Goal: Transaction & Acquisition: Purchase product/service

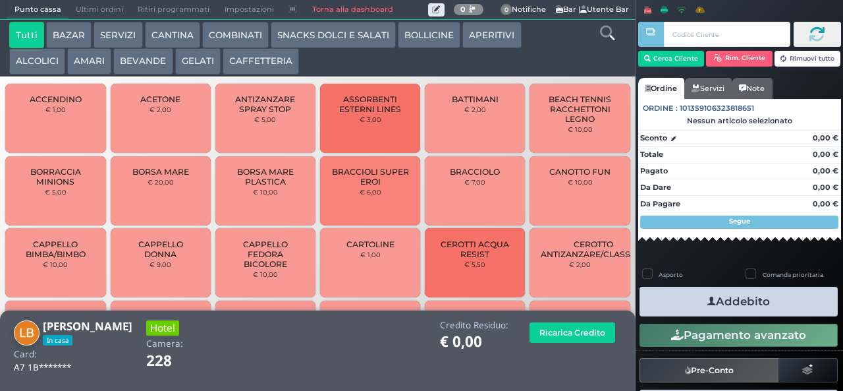
click at [275, 50] on button "CAFFETTERIA" at bounding box center [261, 61] width 76 height 26
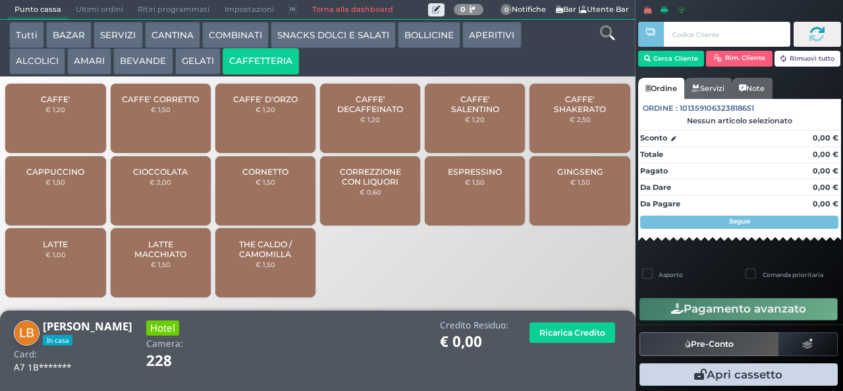
click at [336, 186] on span "CORREZZIONE CON LIQUORI" at bounding box center [370, 177] width 78 height 20
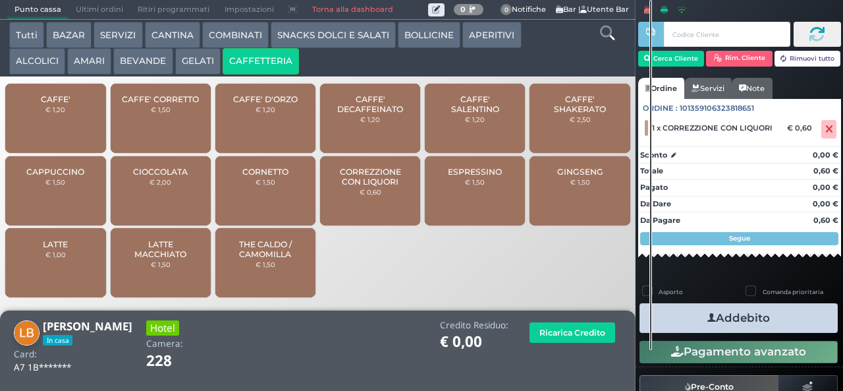
click at [767, 306] on button "Addebito" at bounding box center [738, 318] width 198 height 30
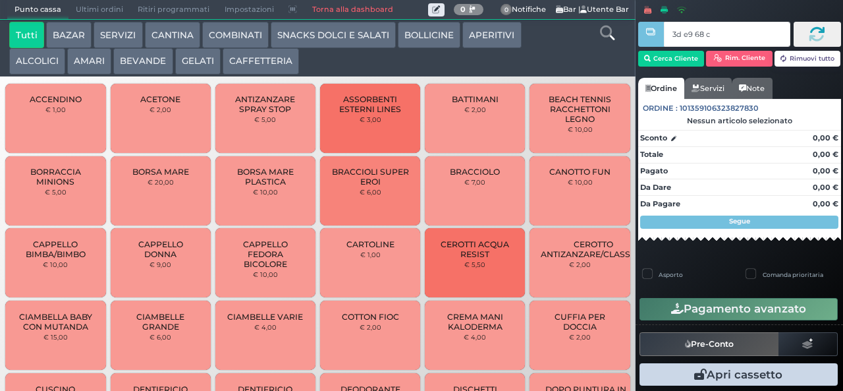
type input "3d e9 68 c3"
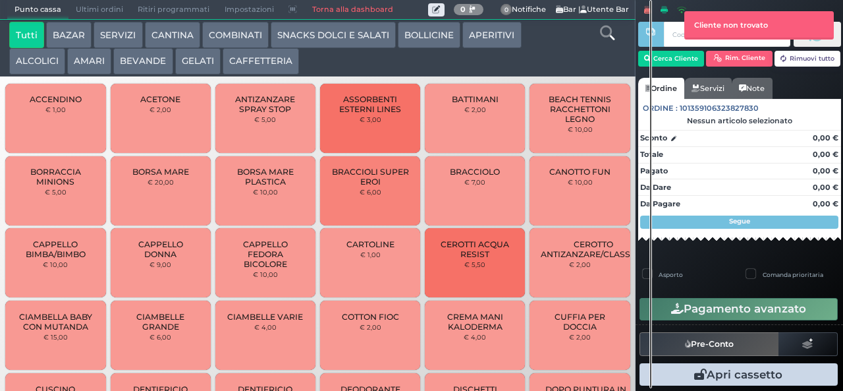
click at [204, 59] on button "GELATI" at bounding box center [197, 61] width 45 height 26
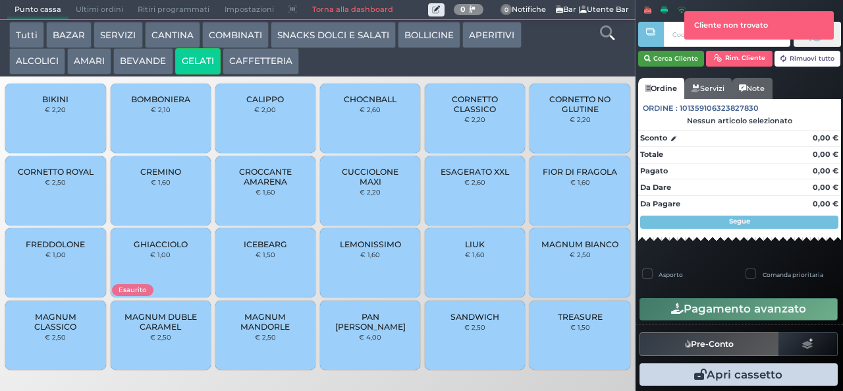
click at [675, 61] on button "Cerca Cliente" at bounding box center [671, 59] width 67 height 16
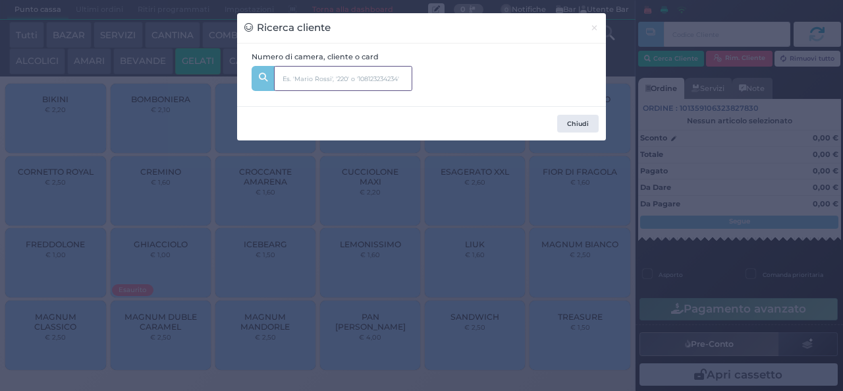
click at [375, 87] on input "text" at bounding box center [343, 78] width 138 height 25
type input "341"
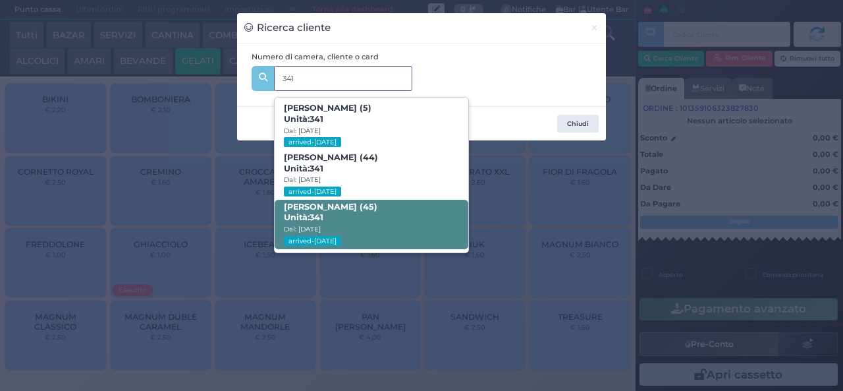
click at [375, 222] on span "ANGELO CICIRIELLO (45) Unità: 341 Dal: 31/08/2025 arrived-today" at bounding box center [371, 224] width 193 height 49
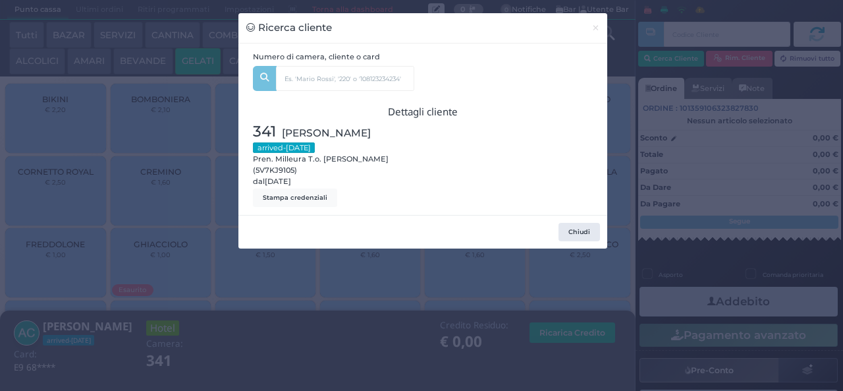
click at [321, 350] on div "Ricerca cliente × Numero di camera, cliente o card 341 GIOVANNI CICIRIELLO (5) …" at bounding box center [421, 195] width 843 height 391
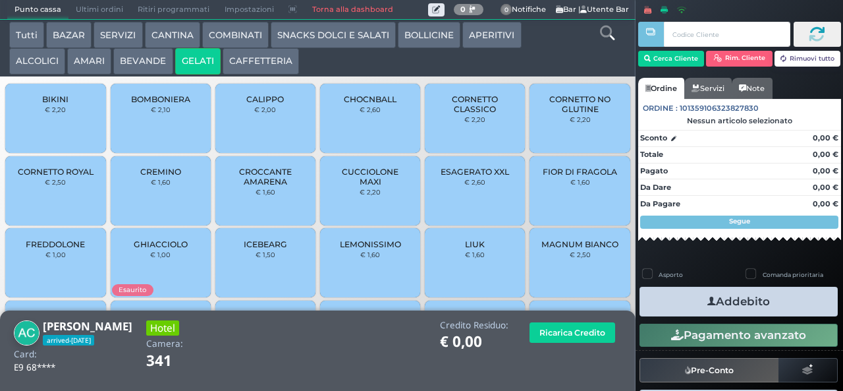
click at [707, 300] on icon "button" at bounding box center [711, 301] width 9 height 14
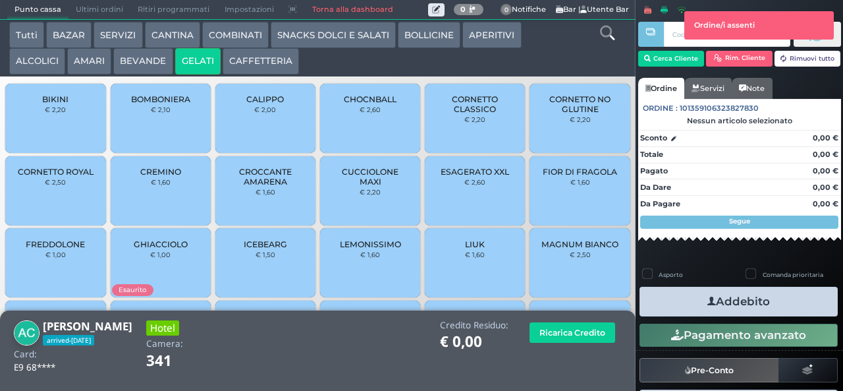
scroll to position [88, 0]
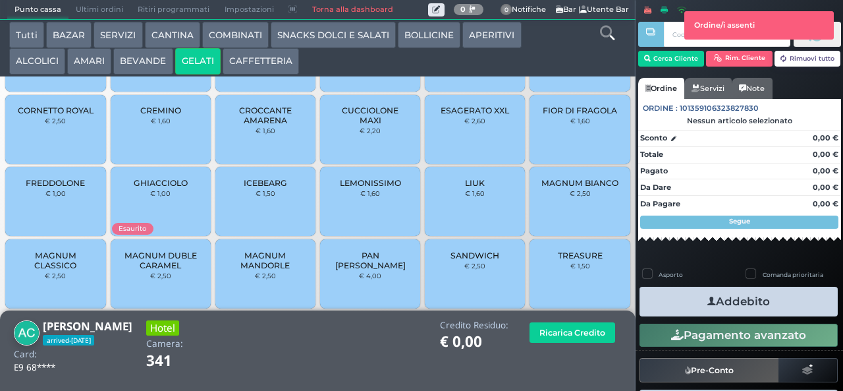
click at [53, 270] on span "MAGNUM CLASSICO" at bounding box center [55, 260] width 78 height 20
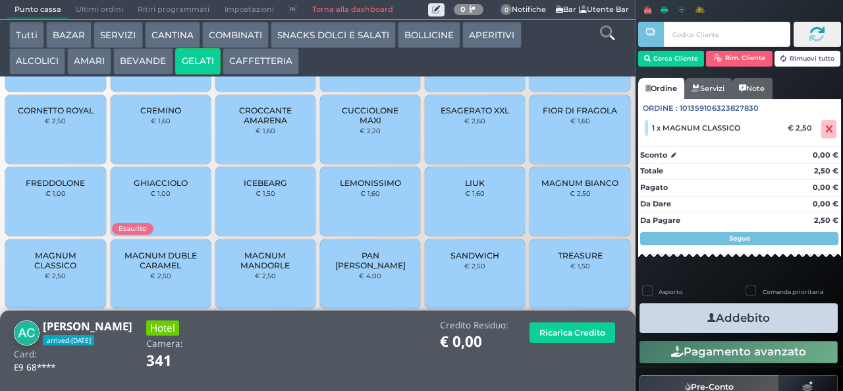
click at [707, 317] on icon "button" at bounding box center [711, 318] width 9 height 14
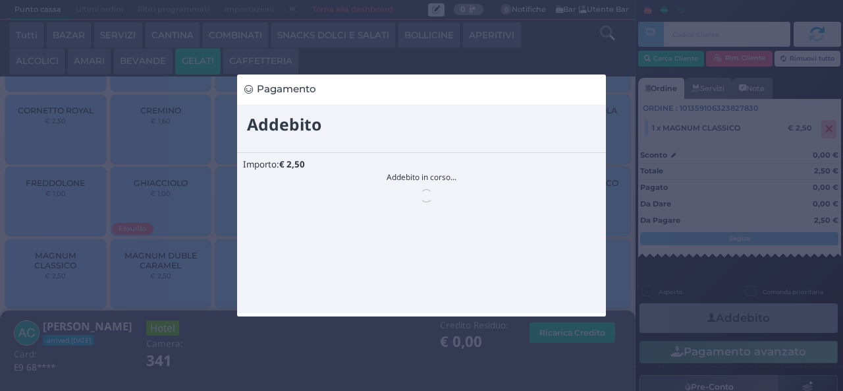
scroll to position [0, 0]
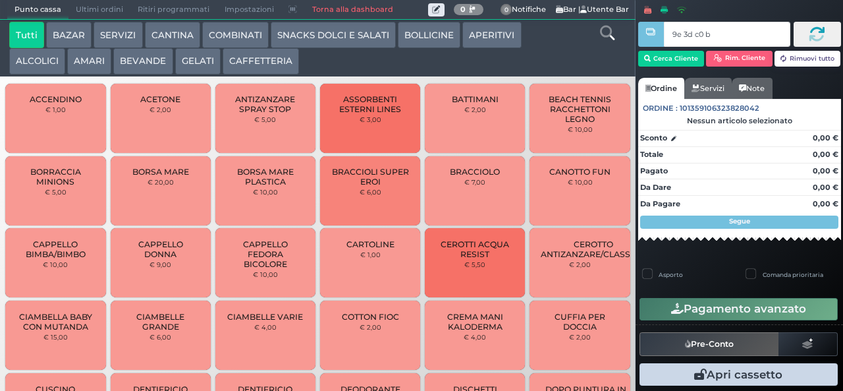
type input "9e 3d c0 b9"
click at [258, 66] on button "CAFFETTERIA" at bounding box center [261, 61] width 76 height 26
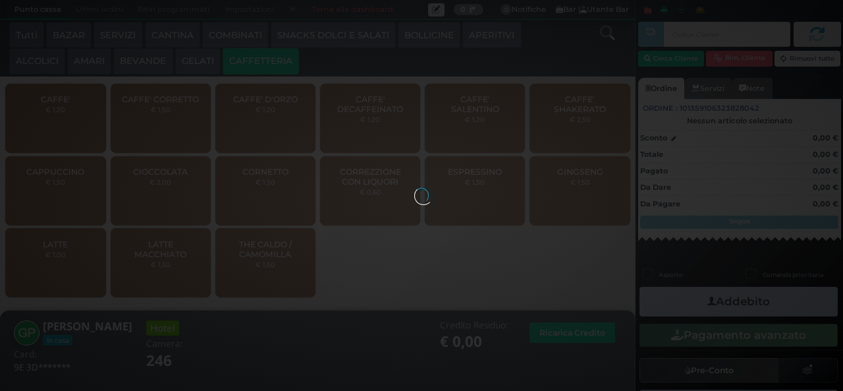
click at [414, 199] on div at bounding box center [421, 195] width 14 height 14
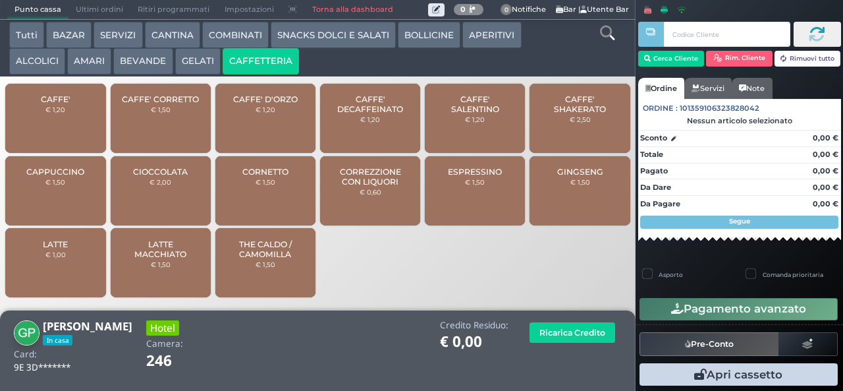
click at [373, 186] on span "CORREZZIONE CON LIQUORI" at bounding box center [370, 177] width 78 height 20
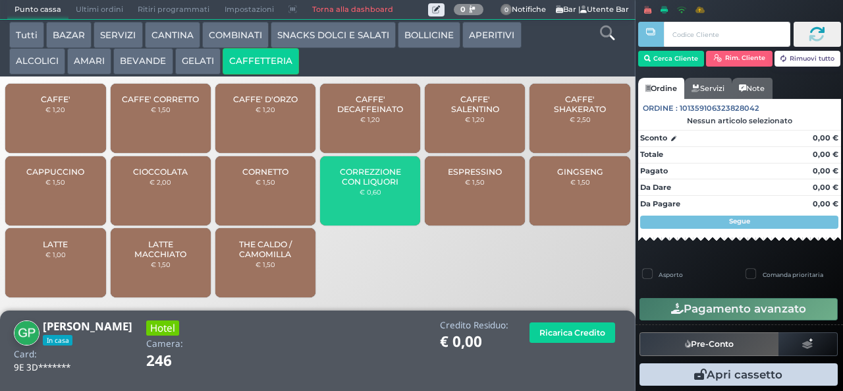
click at [144, 59] on button "BEVANDE" at bounding box center [142, 61] width 59 height 26
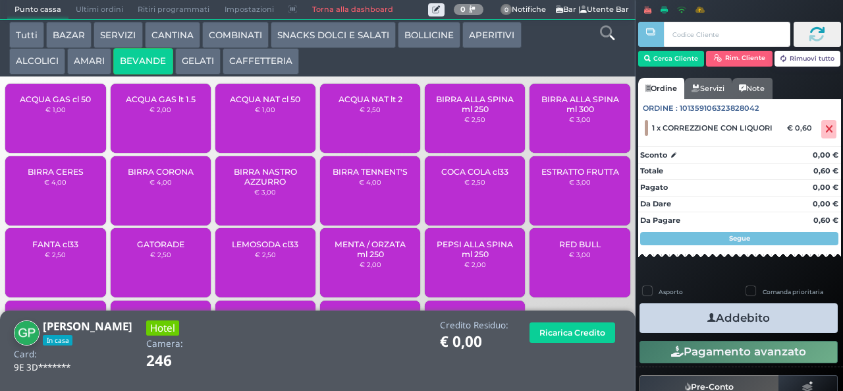
click at [92, 65] on button "AMARI" at bounding box center [89, 61] width 44 height 26
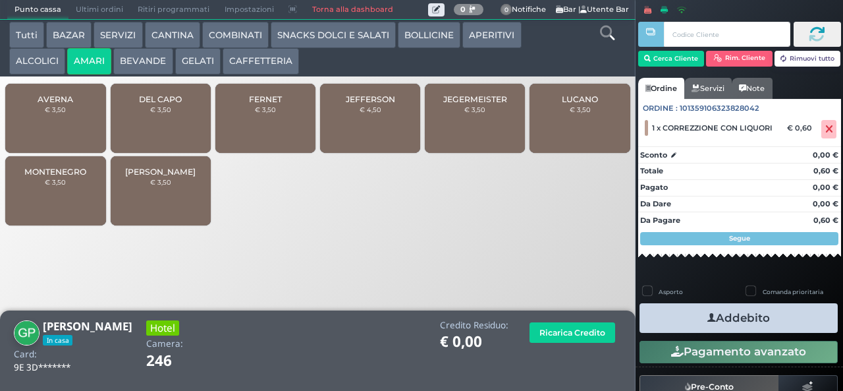
click at [28, 52] on button "ALCOLICI" at bounding box center [37, 61] width 56 height 26
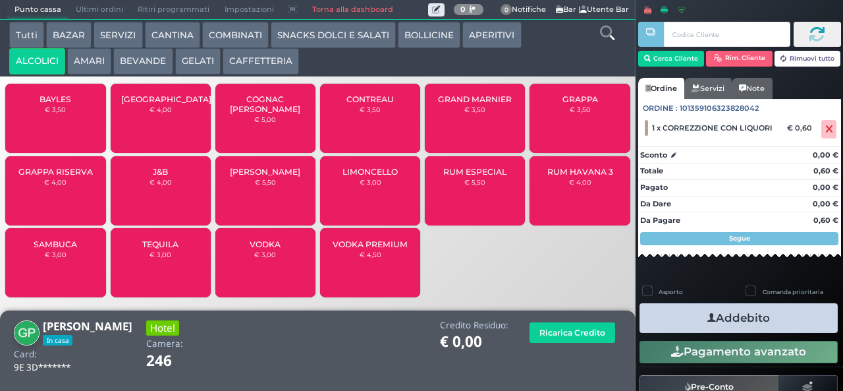
click at [54, 129] on div "BAYLES € 3,50" at bounding box center [55, 118] width 100 height 69
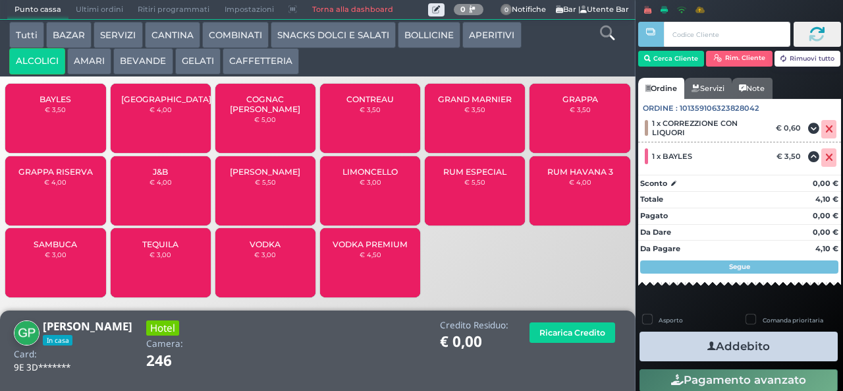
click at [685, 342] on button "Addebito" at bounding box center [738, 346] width 198 height 30
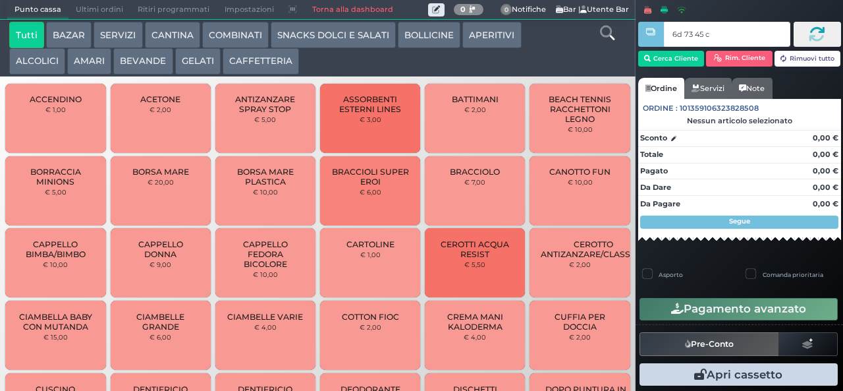
type input "6d 73 45 c3"
click at [138, 65] on button "BEVANDE" at bounding box center [142, 61] width 59 height 26
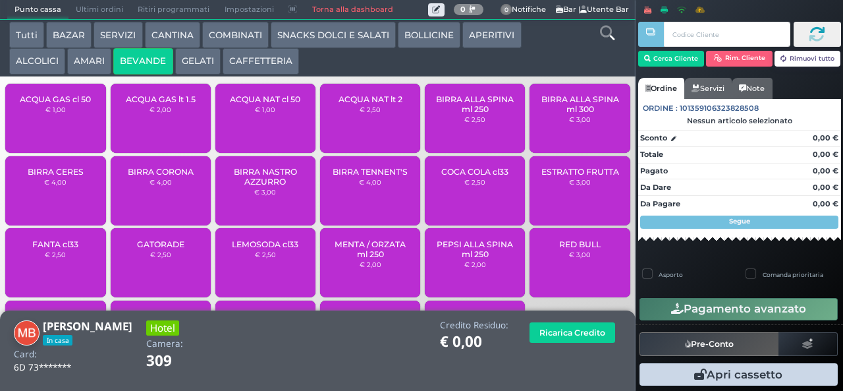
click at [257, 113] on small "€ 1,00" at bounding box center [265, 109] width 20 height 8
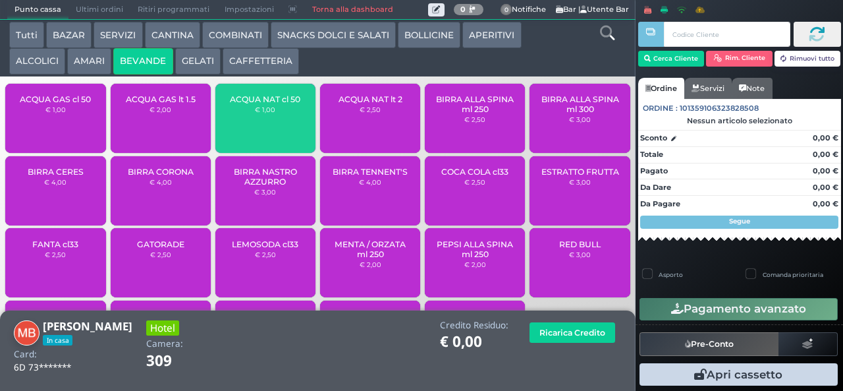
click at [256, 125] on div "ACQUA NAT cl 50 € 1,00" at bounding box center [265, 118] width 100 height 69
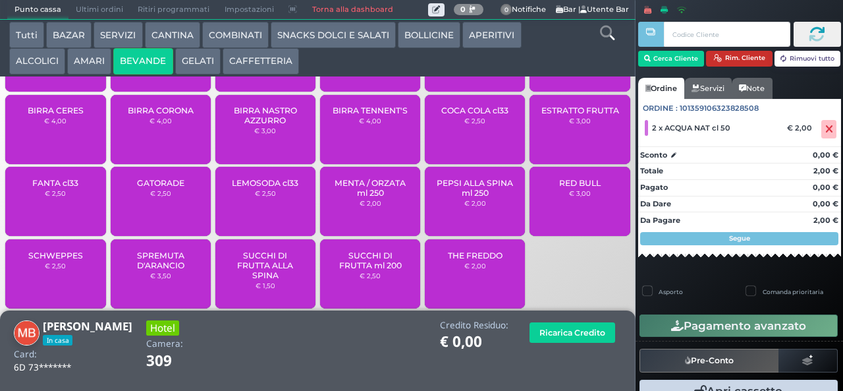
click at [732, 61] on button "Rim. Cliente" at bounding box center [739, 59] width 67 height 16
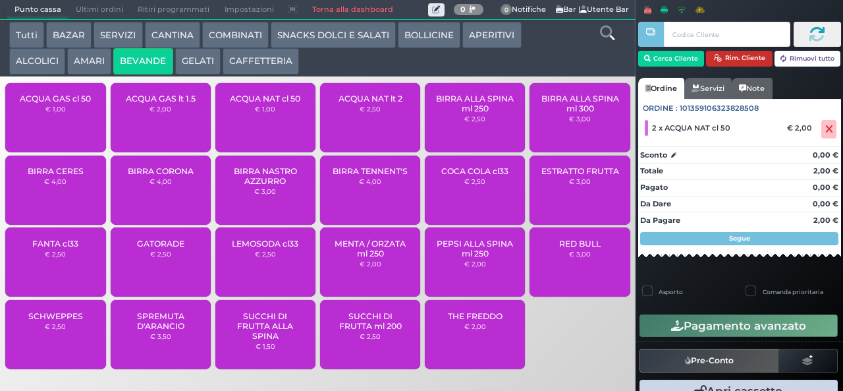
scroll to position [0, 0]
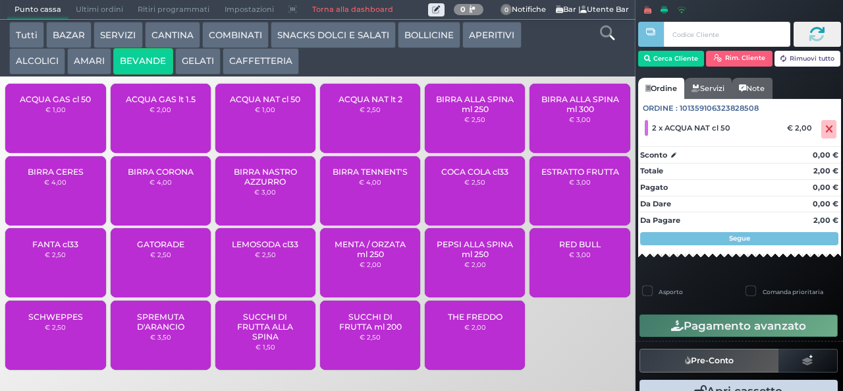
click at [263, 126] on div "ACQUA NAT cl 50 € 1,00" at bounding box center [265, 118] width 100 height 69
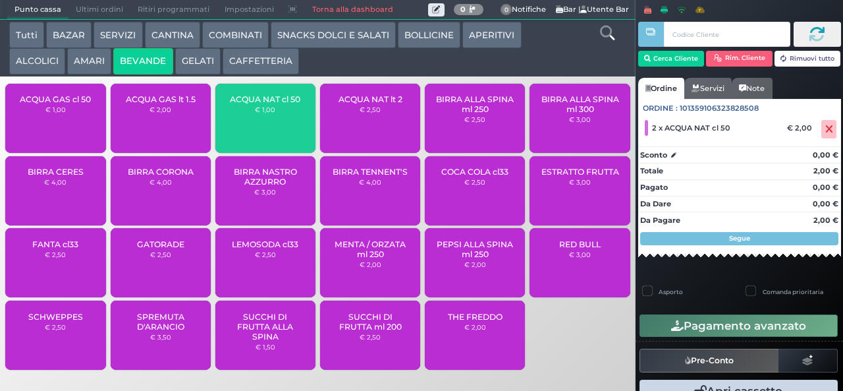
click at [262, 113] on small "€ 1,00" at bounding box center [265, 109] width 20 height 8
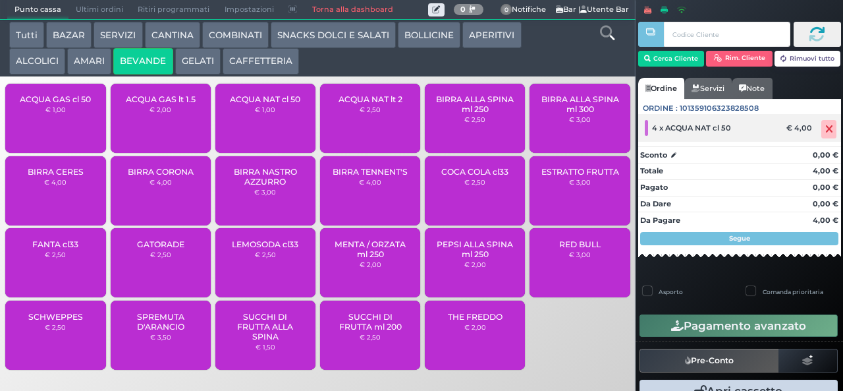
click at [825, 130] on icon at bounding box center [829, 129] width 8 height 1
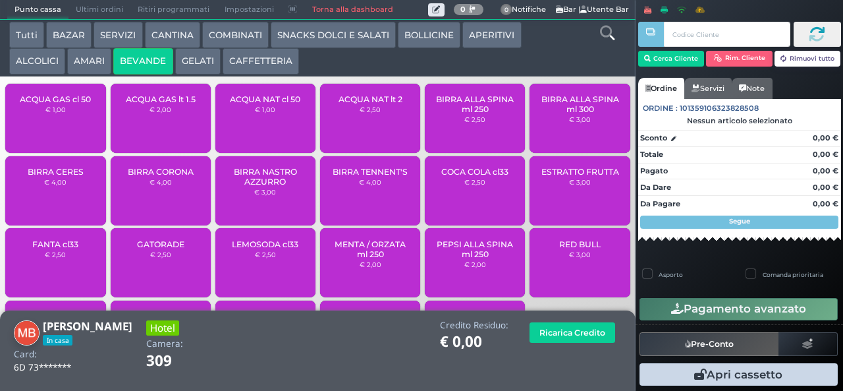
click at [280, 104] on span "ACQUA NAT cl 50" at bounding box center [265, 99] width 70 height 10
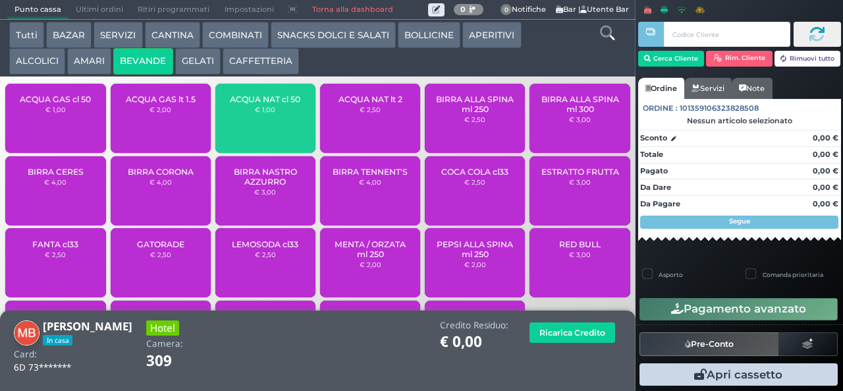
click at [278, 104] on span "ACQUA NAT cl 50" at bounding box center [265, 99] width 70 height 10
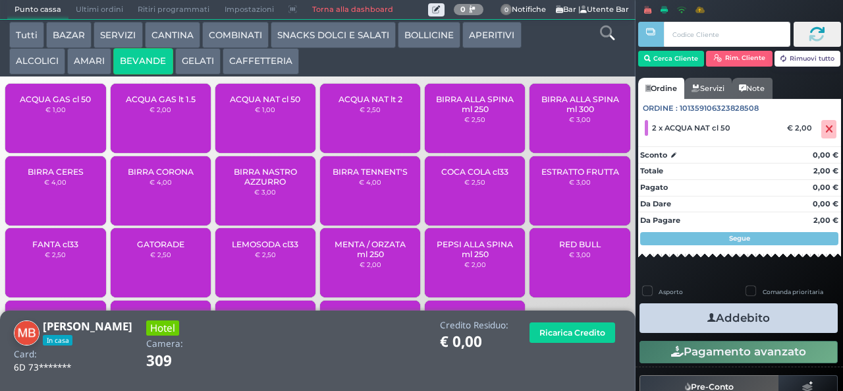
click at [727, 321] on button "Addebito" at bounding box center [738, 318] width 198 height 30
